Goal: Navigation & Orientation: Find specific page/section

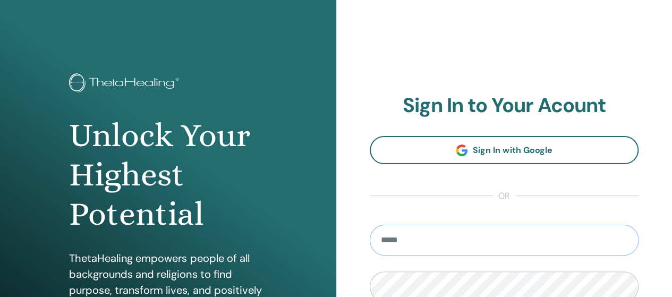
click at [572, 246] on input "email" at bounding box center [504, 240] width 269 height 31
type input "**********"
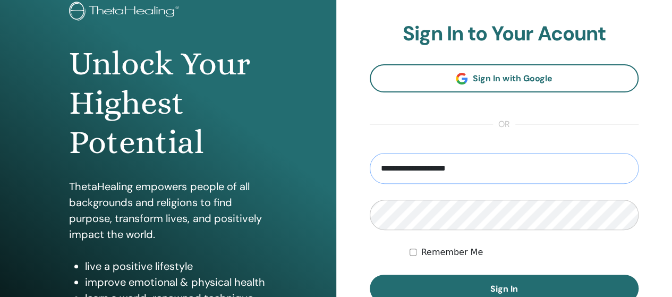
scroll to position [74, 0]
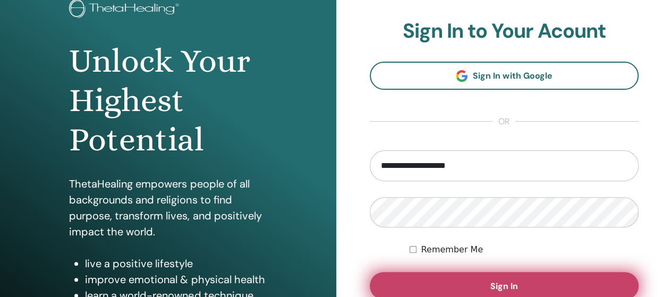
click at [483, 279] on button "Sign In" at bounding box center [504, 286] width 269 height 28
